Goal: Information Seeking & Learning: Find specific fact

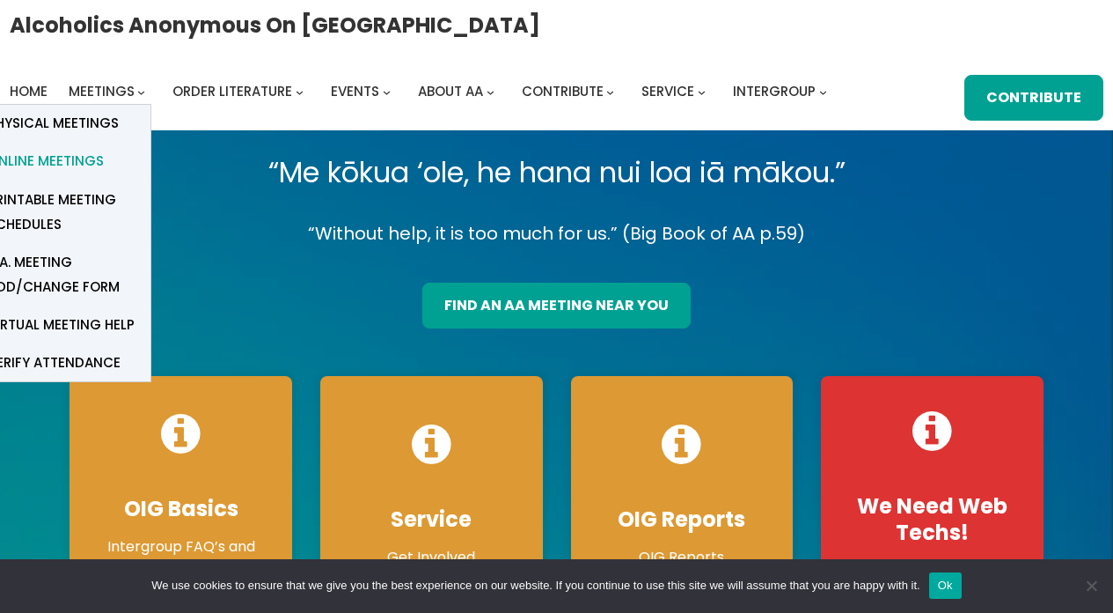
click at [116, 157] on link "Online Meetings" at bounding box center [62, 162] width 176 height 38
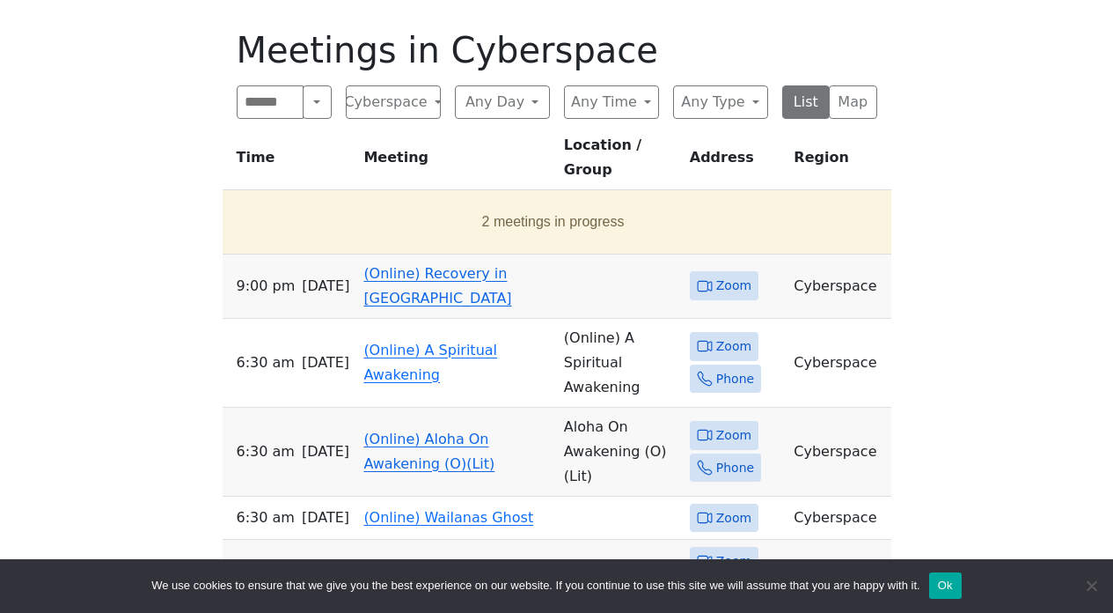
scroll to position [871, 0]
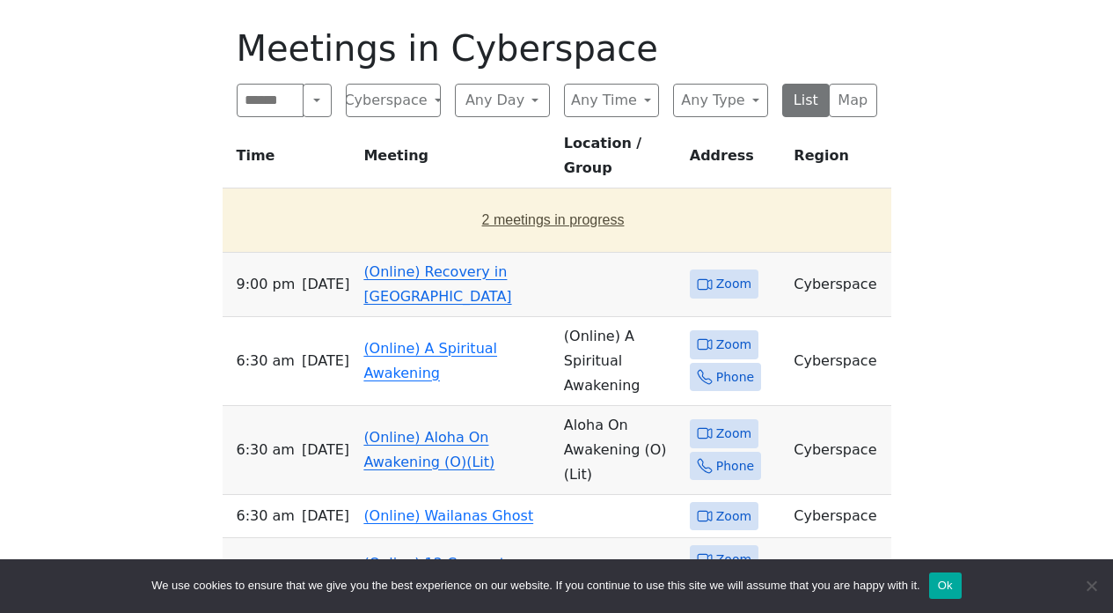
click at [517, 195] on button "2 meetings in progress" at bounding box center [554, 219] width 648 height 49
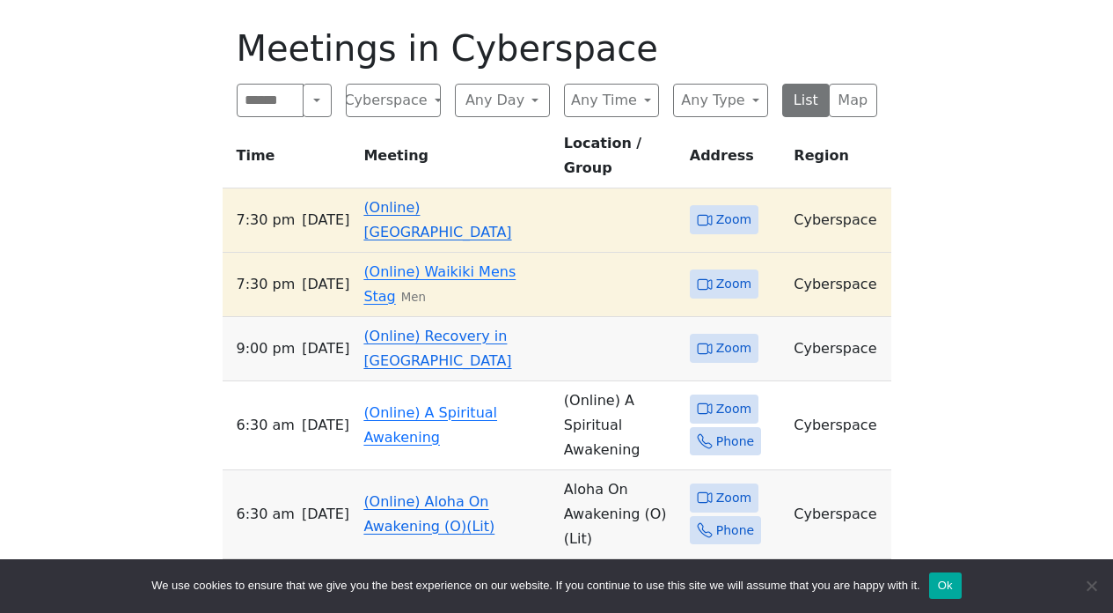
click at [717, 209] on span "Zoom" at bounding box center [733, 220] width 35 height 22
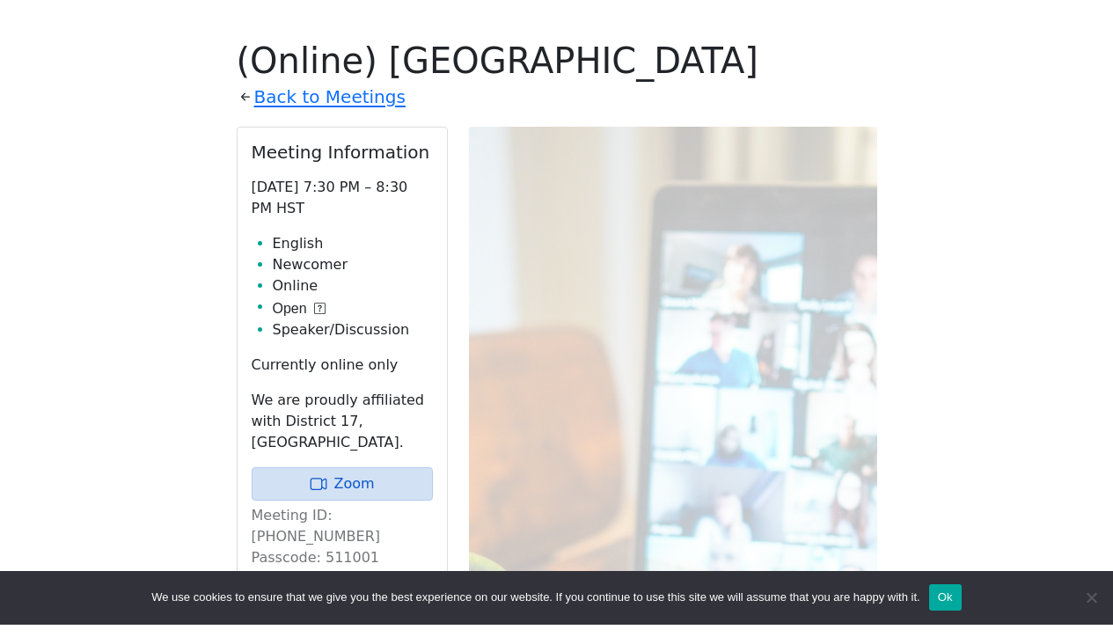
scroll to position [854, 0]
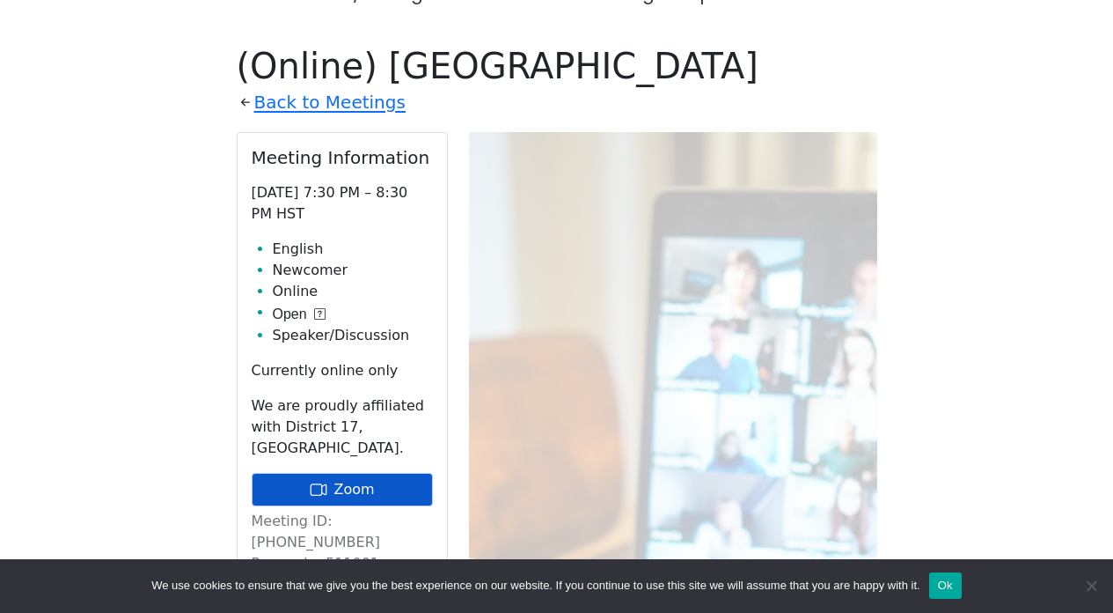
click at [391, 473] on link "Zoom" at bounding box center [342, 489] width 181 height 33
drag, startPoint x: 373, startPoint y: 488, endPoint x: 321, endPoint y: 488, distance: 51.9
click at [321, 510] on p "Meeting ID: [PHONE_NUMBER] Passcode: 511001" at bounding box center [342, 541] width 181 height 63
copy p "511001"
click at [372, 473] on link "Zoom" at bounding box center [342, 489] width 181 height 33
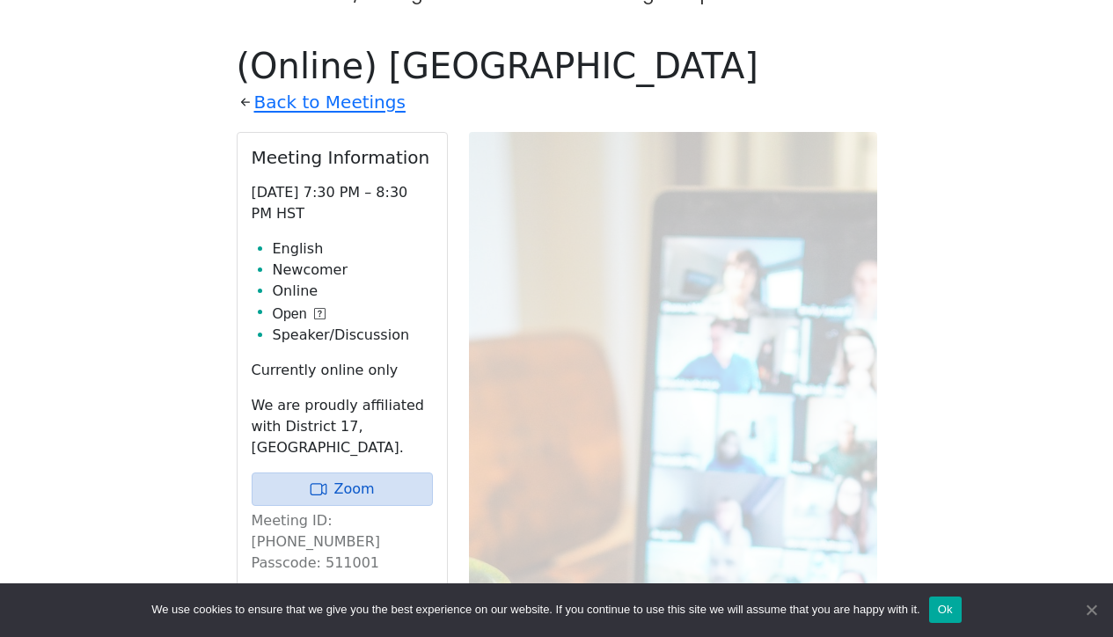
click at [1092, 606] on span "Cookie Notice" at bounding box center [1091, 610] width 18 height 18
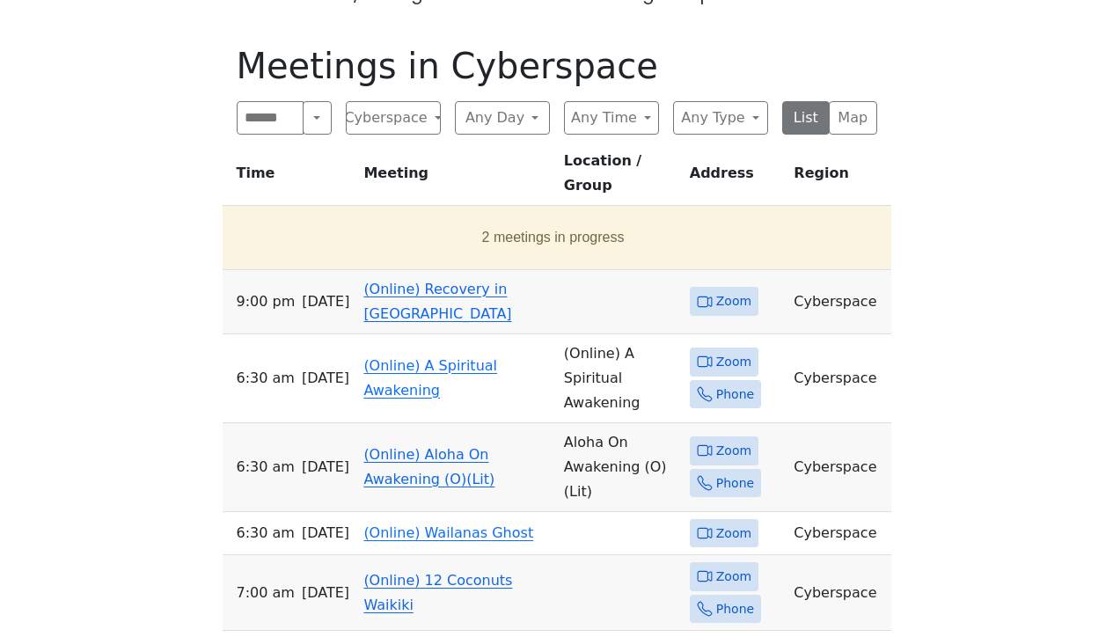
scroll to position [871, 0]
